Goal: Task Accomplishment & Management: Use online tool/utility

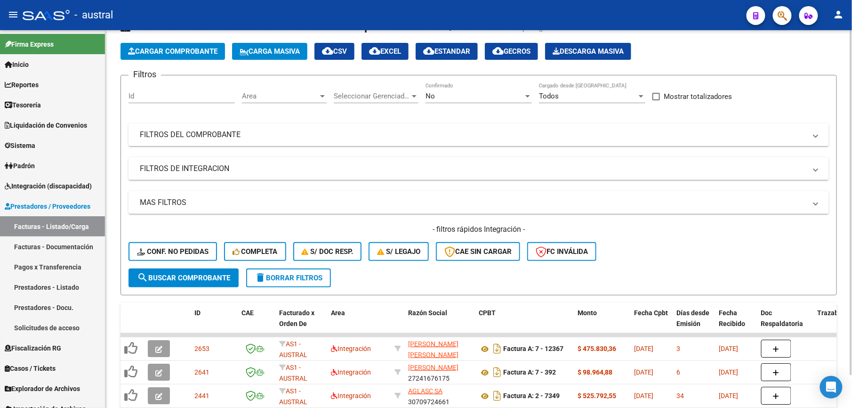
scroll to position [38, 0]
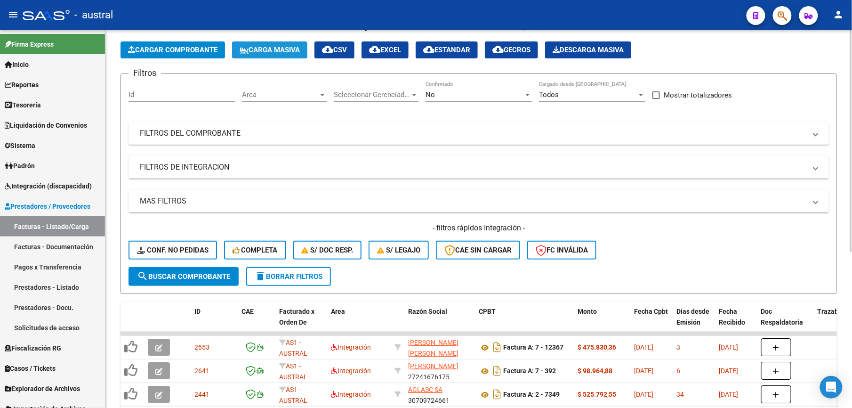
click at [299, 54] on button "Carga Masiva" at bounding box center [269, 49] width 75 height 17
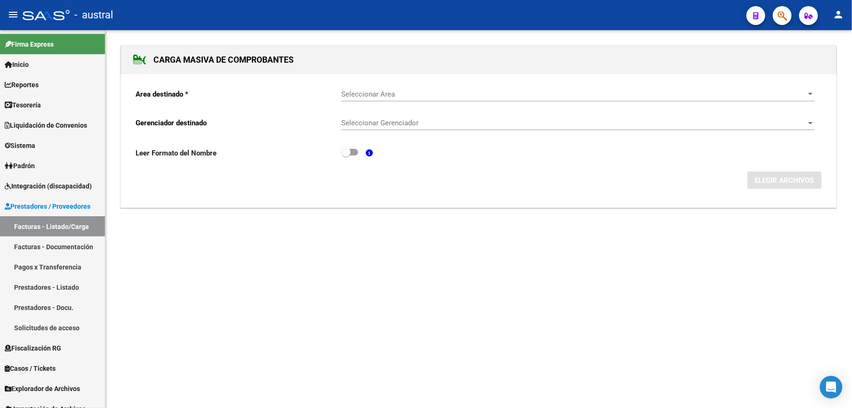
click at [368, 97] on span "Seleccionar Area" at bounding box center [573, 94] width 465 height 8
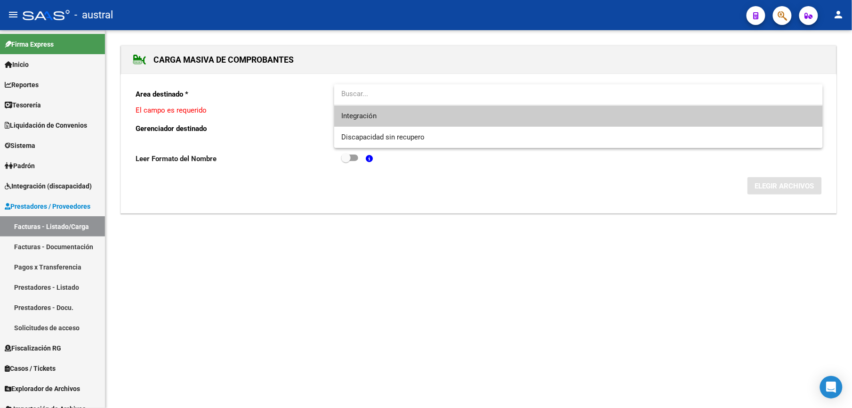
click at [413, 116] on span "Integración" at bounding box center [579, 115] width 474 height 21
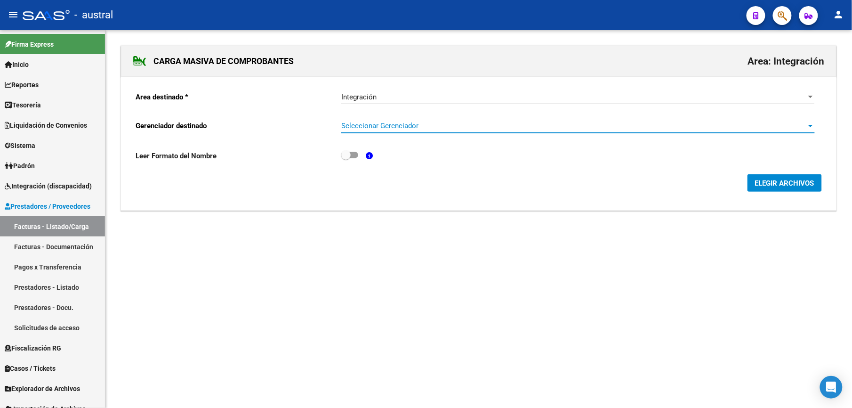
click at [380, 129] on span "Seleccionar Gerenciador" at bounding box center [573, 125] width 465 height 8
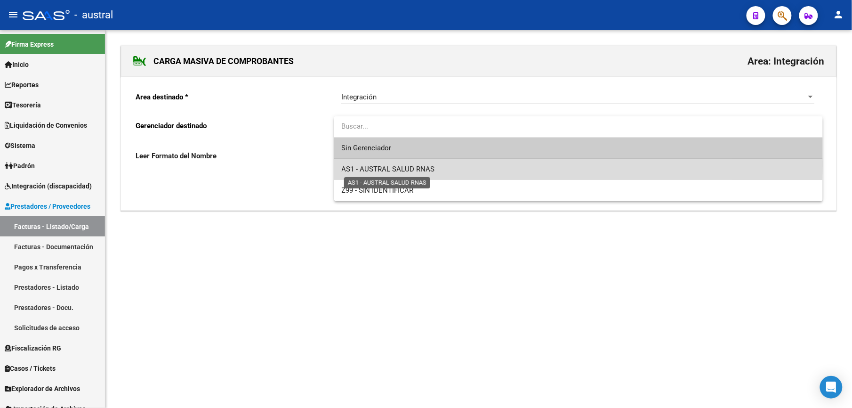
click at [419, 165] on span "AS1 - AUSTRAL SALUD RNAS" at bounding box center [388, 169] width 93 height 8
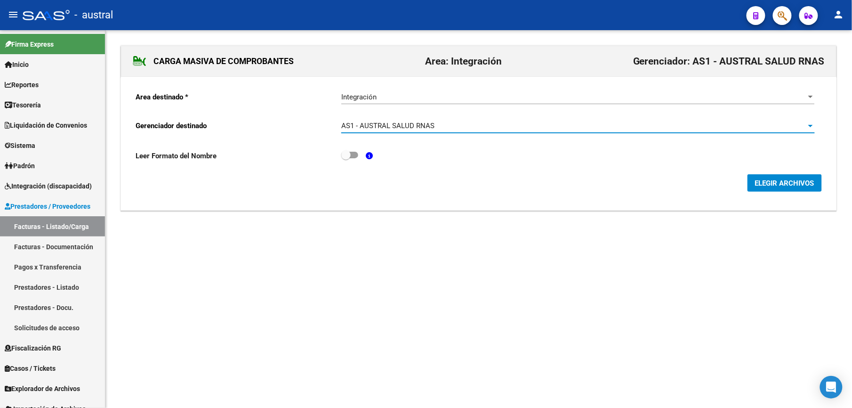
click at [780, 183] on span "ELEGIR ARCHIVOS" at bounding box center [784, 183] width 59 height 8
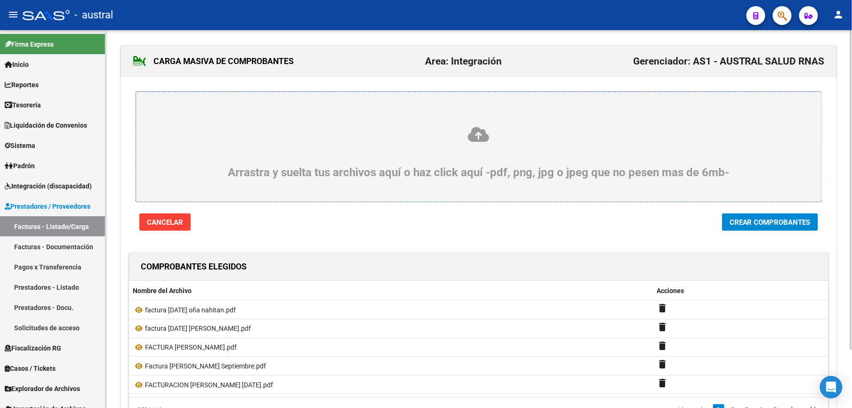
click at [760, 226] on span "Crear Comprobantes" at bounding box center [770, 222] width 81 height 8
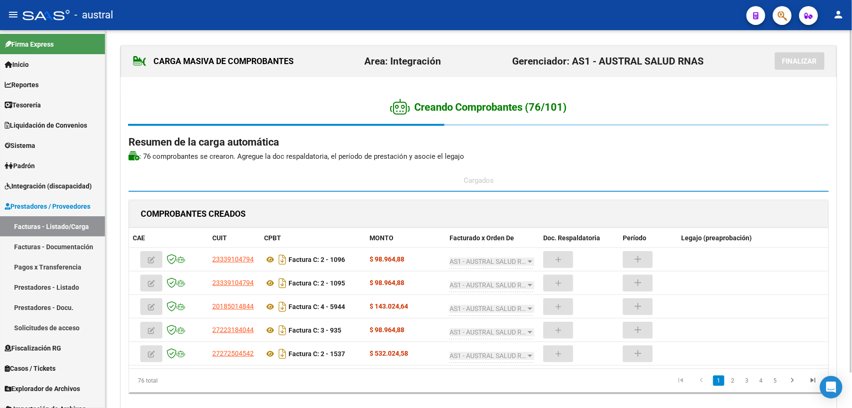
click at [636, 161] on p ": 76 comprobantes se crearon. Agregue la doc respaldatoria , el período de pres…" at bounding box center [479, 156] width 701 height 10
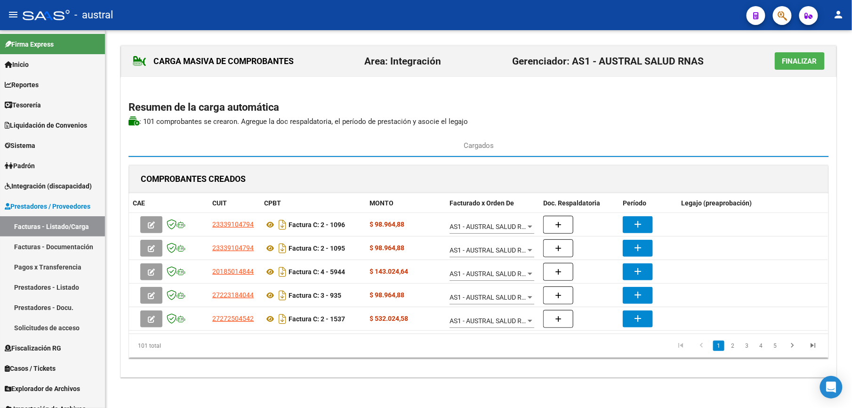
click at [797, 64] on span "Finalizar" at bounding box center [799, 61] width 35 height 8
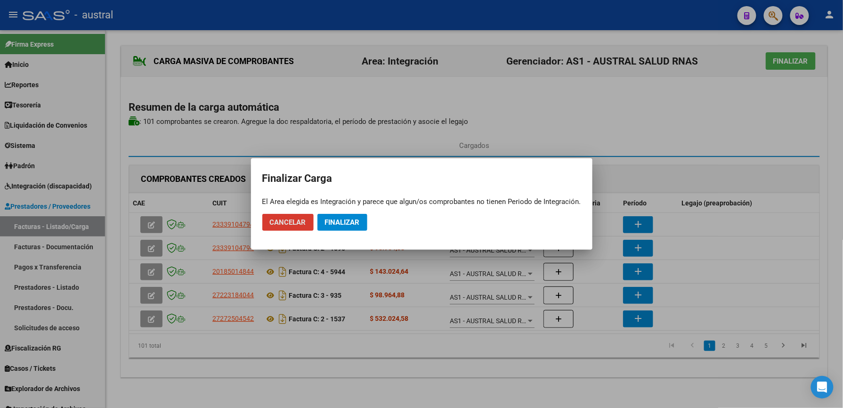
click at [346, 221] on span "Finalizar" at bounding box center [342, 222] width 35 height 8
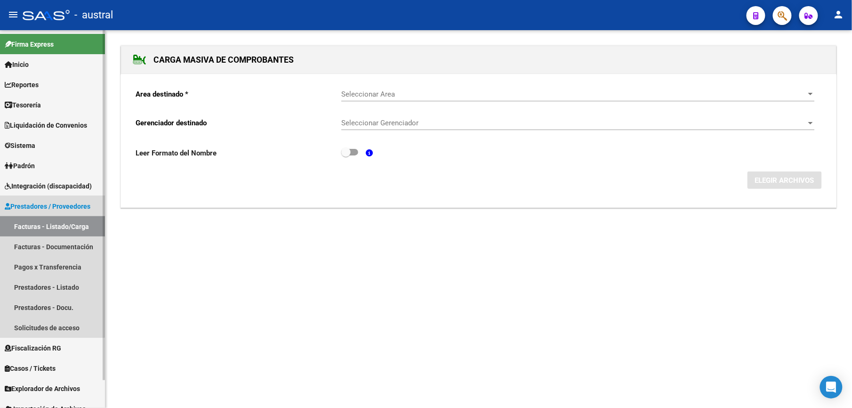
click at [42, 223] on link "Facturas - Listado/Carga" at bounding box center [52, 226] width 105 height 20
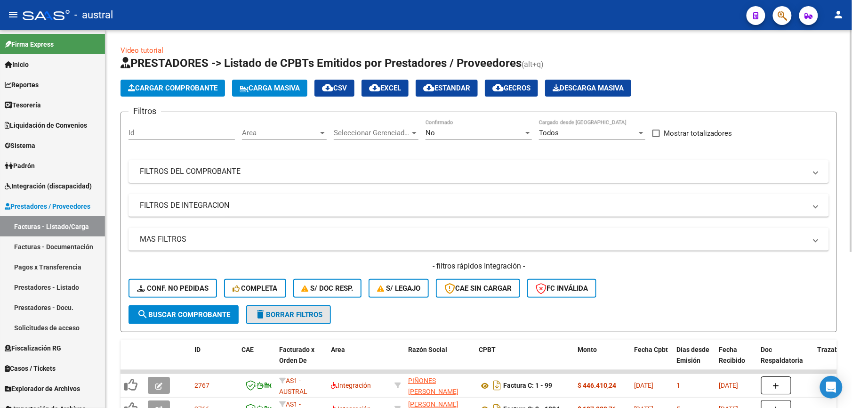
click at [322, 317] on span "delete Borrar Filtros" at bounding box center [289, 314] width 68 height 8
